Goal: Information Seeking & Learning: Learn about a topic

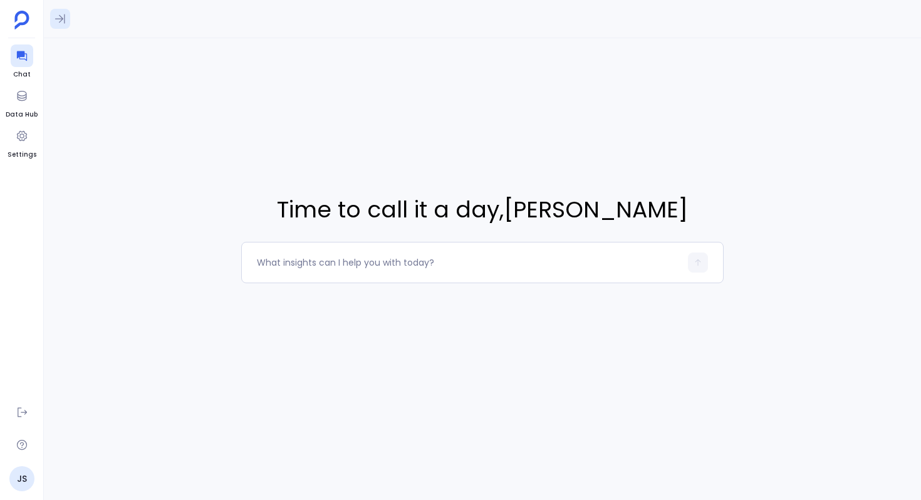
click at [60, 20] on icon at bounding box center [60, 19] width 13 height 13
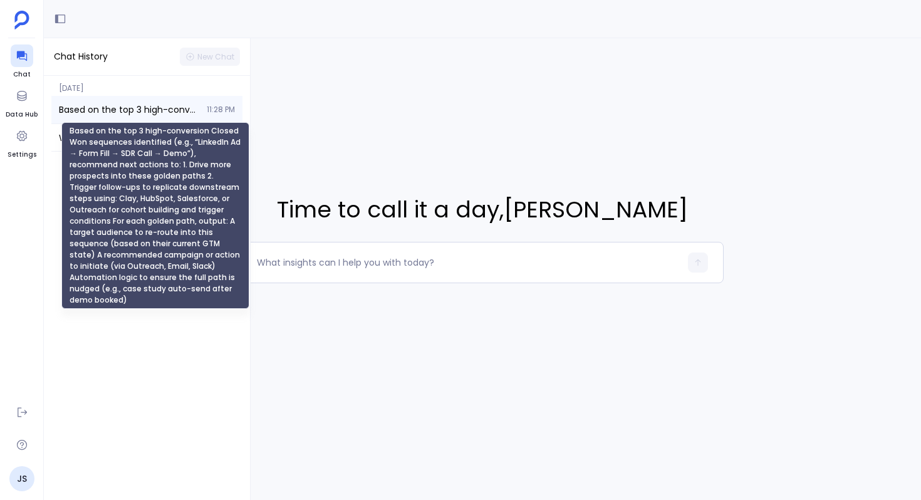
click at [128, 105] on span "Based on the top 3 high-conversion Closed Won sequences identified (e.g., “Link…" at bounding box center [129, 109] width 140 height 13
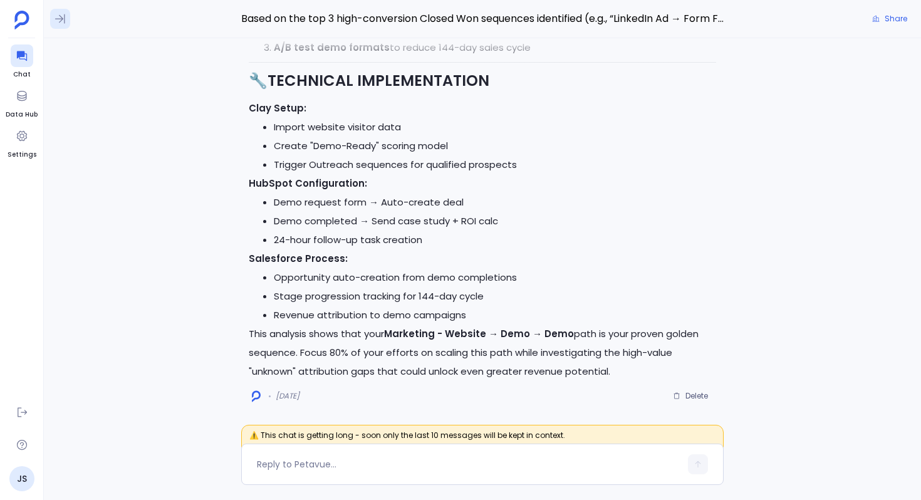
click at [60, 16] on icon at bounding box center [60, 18] width 10 height 9
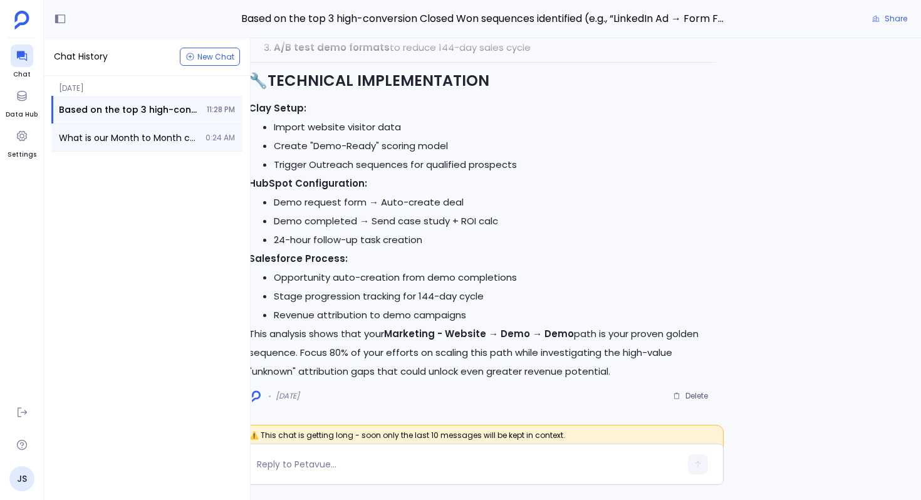
click at [118, 128] on div "What is our Month to Month conversion of early to late stage. early stage is sa…" at bounding box center [146, 137] width 191 height 27
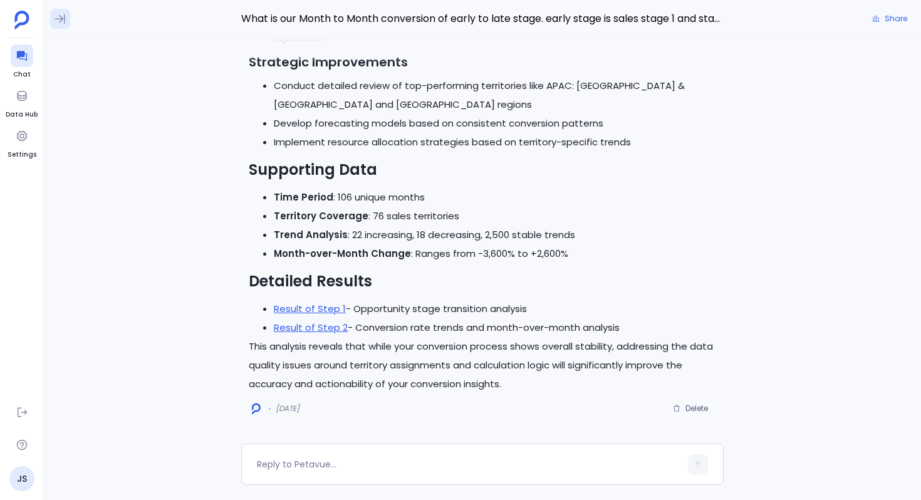
click at [63, 21] on icon at bounding box center [60, 19] width 13 height 13
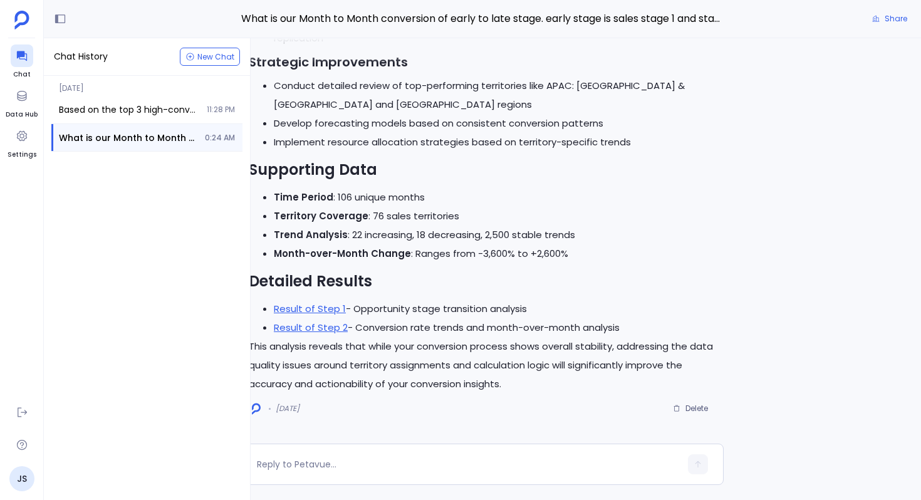
click at [373, 256] on strong "Month-over-Month Change" at bounding box center [342, 253] width 137 height 13
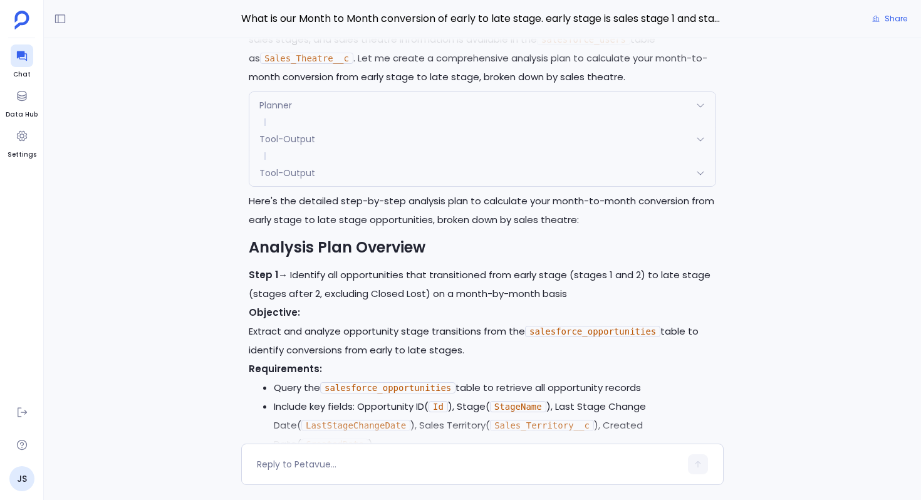
scroll to position [-2623, 0]
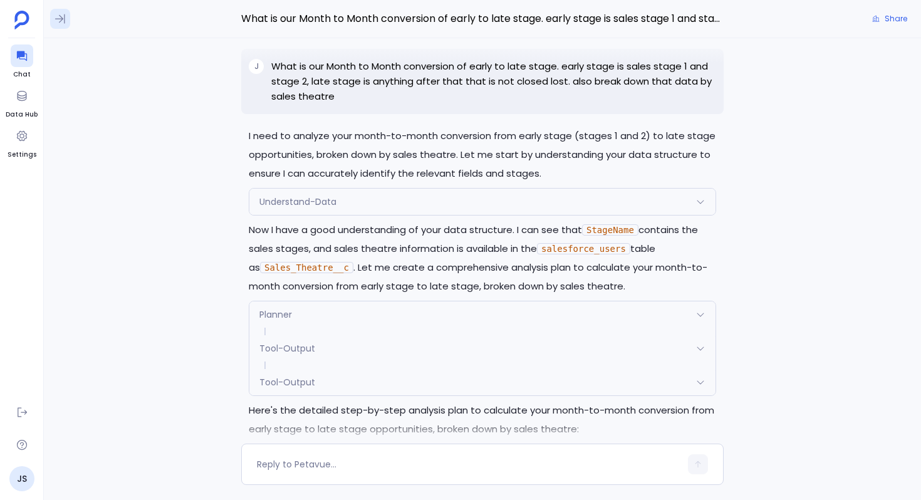
click at [61, 25] on button at bounding box center [60, 19] width 20 height 20
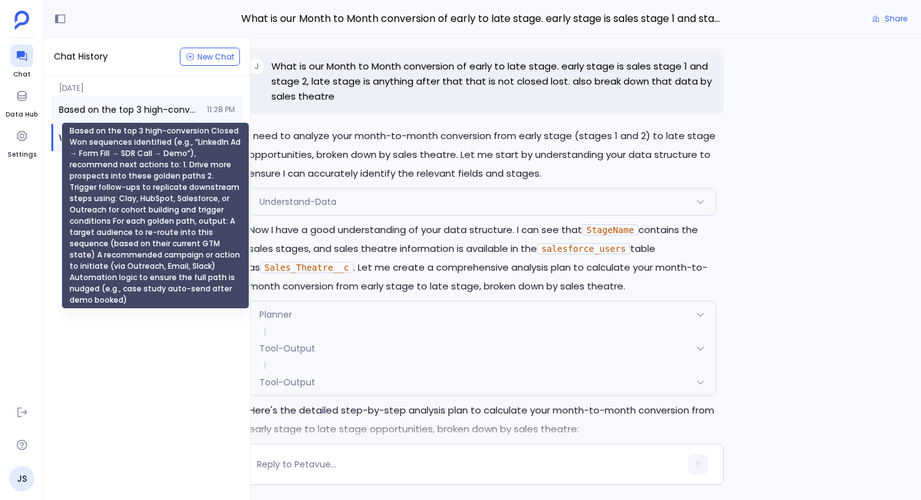
click at [88, 106] on span "Based on the top 3 high-conversion Closed Won sequences identified (e.g., “Link…" at bounding box center [129, 109] width 140 height 13
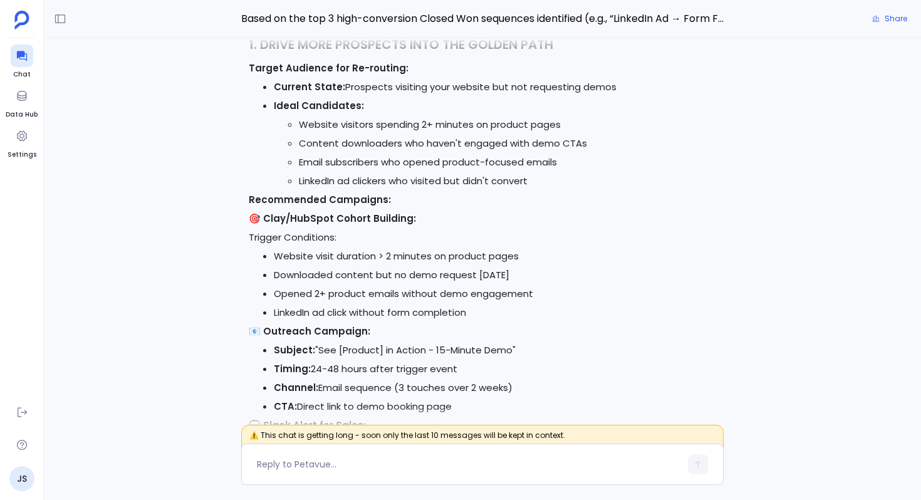
scroll to position [-1423, 0]
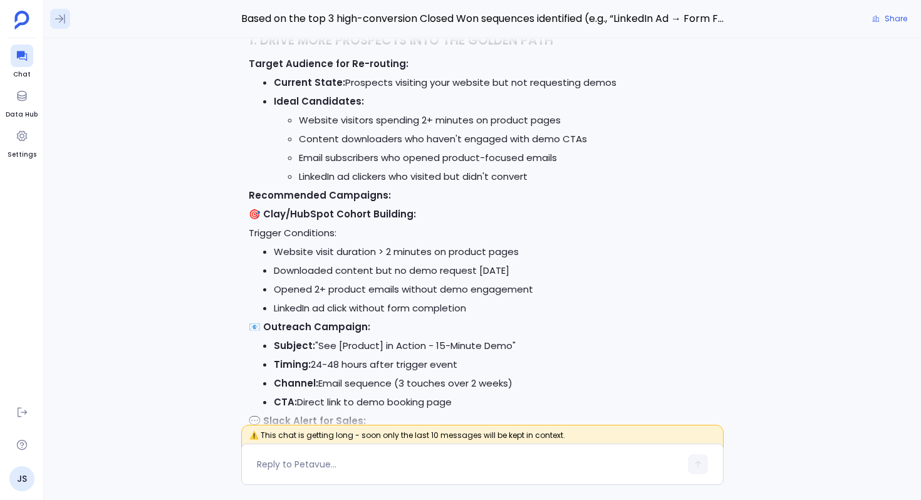
click at [68, 22] on button at bounding box center [60, 19] width 20 height 20
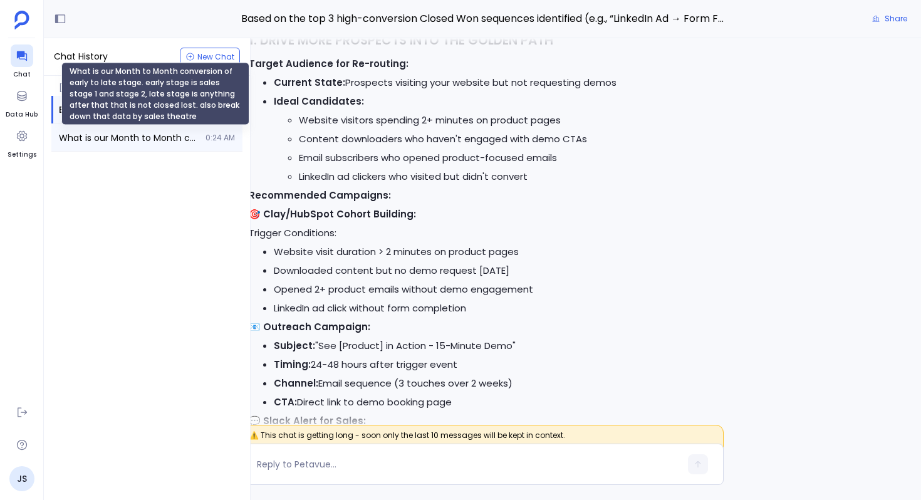
click at [164, 133] on span "What is our Month to Month conversion of early to late stage. early stage is sa…" at bounding box center [128, 138] width 139 height 13
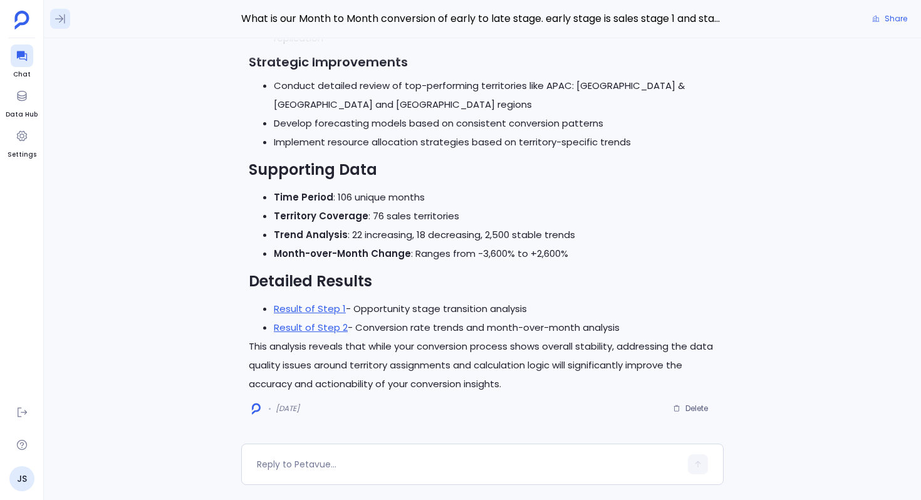
click at [58, 21] on icon at bounding box center [60, 19] width 13 height 13
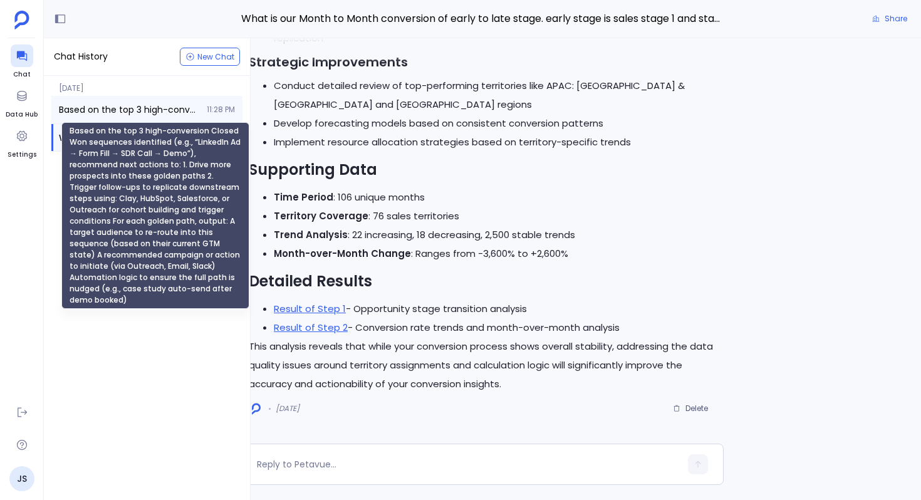
click at [122, 114] on span "Based on the top 3 high-conversion Closed Won sequences identified (e.g., “Link…" at bounding box center [129, 109] width 140 height 13
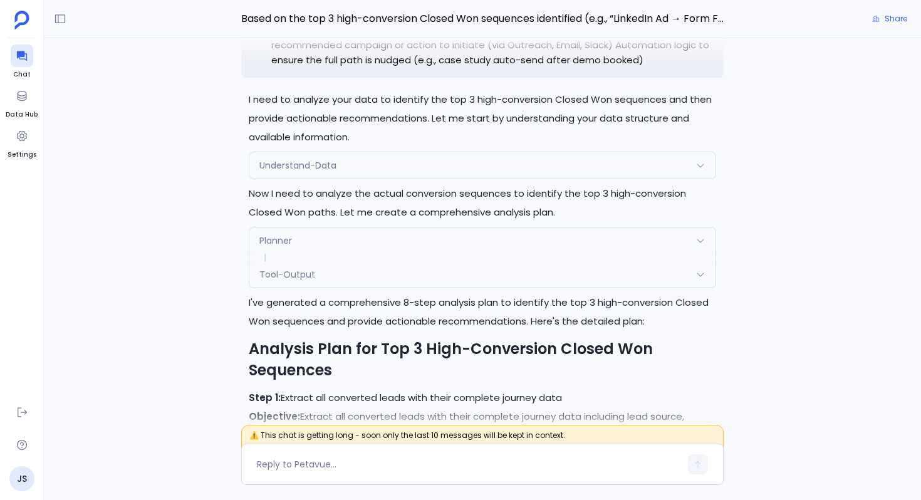
scroll to position [-6201, 0]
